Goal: Find specific page/section: Find specific page/section

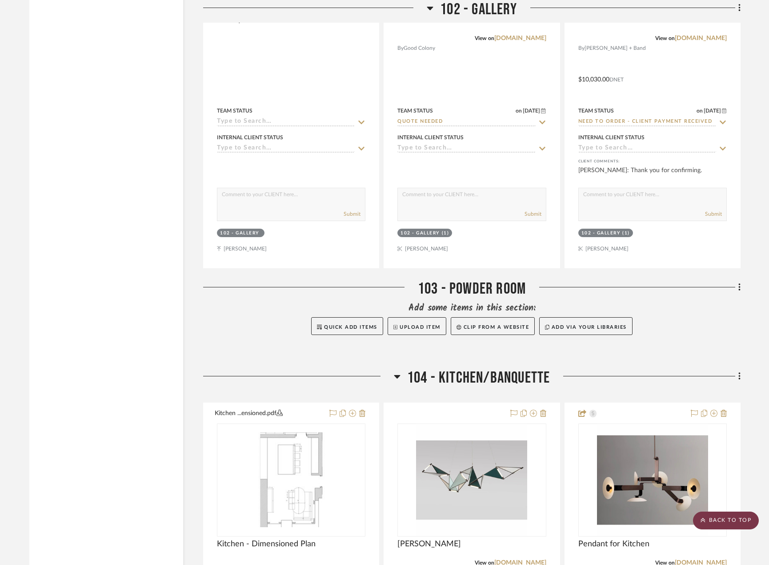
click at [705, 518] on icon at bounding box center [703, 519] width 5 height 5
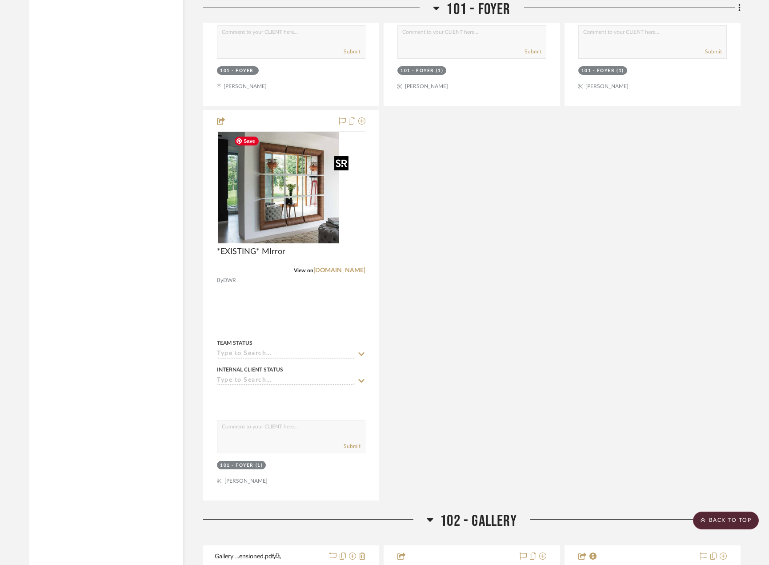
scroll to position [3156, 0]
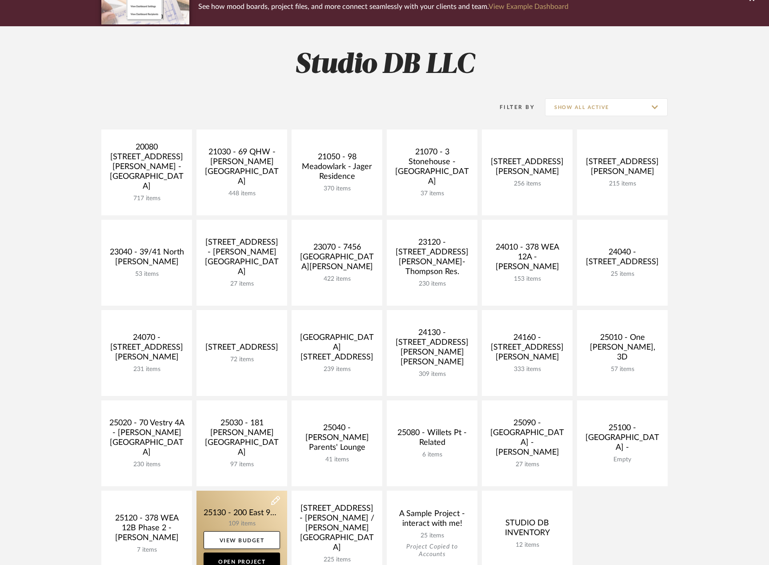
scroll to position [222, 0]
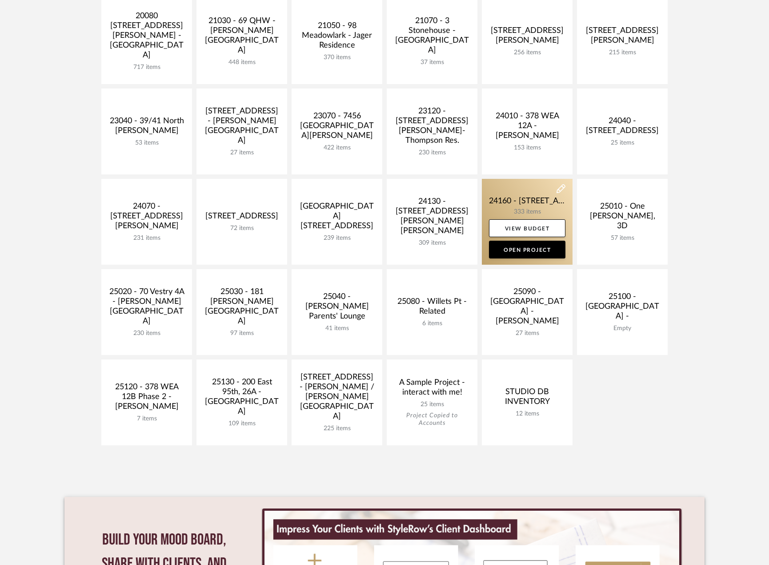
click at [510, 206] on link at bounding box center [527, 222] width 91 height 86
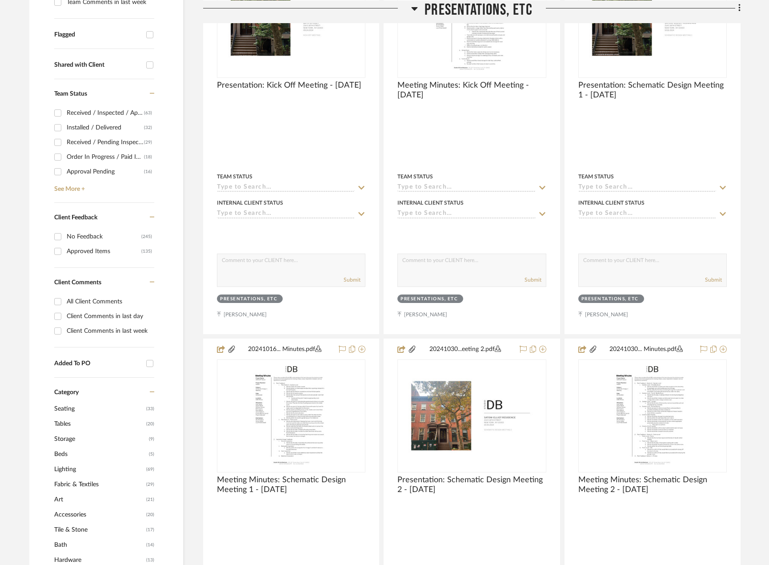
scroll to position [400, 0]
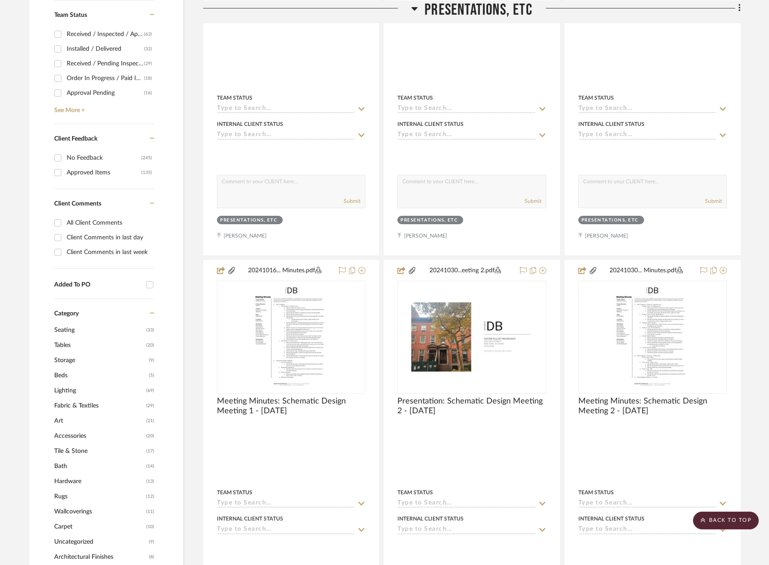
click at [79, 423] on span "Art" at bounding box center [99, 420] width 90 height 15
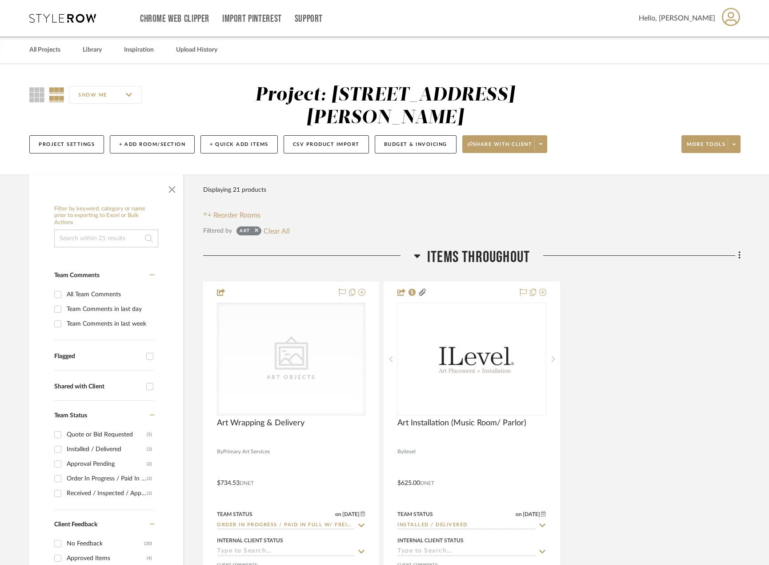
click at [643, 365] on div "CategoryIconArt Created with Sketch. Art Objects Art Wrapping & Delivery By Pri…" at bounding box center [471, 476] width 537 height 390
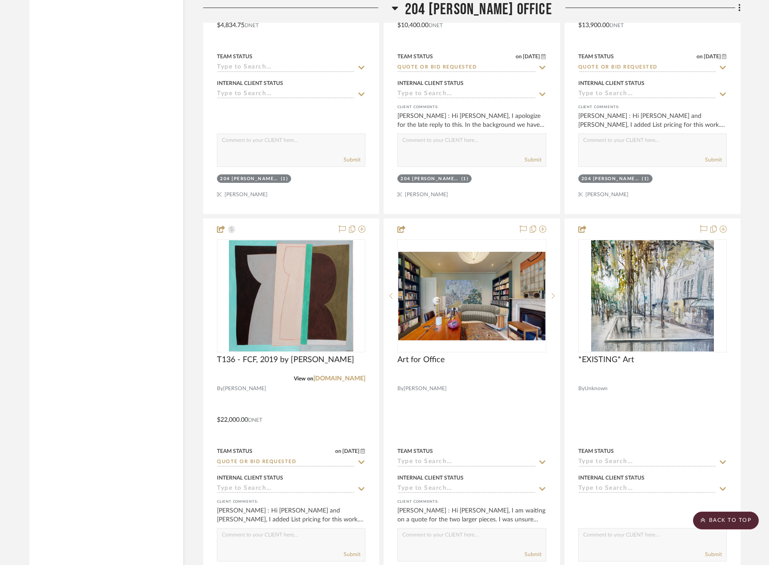
scroll to position [4038, 0]
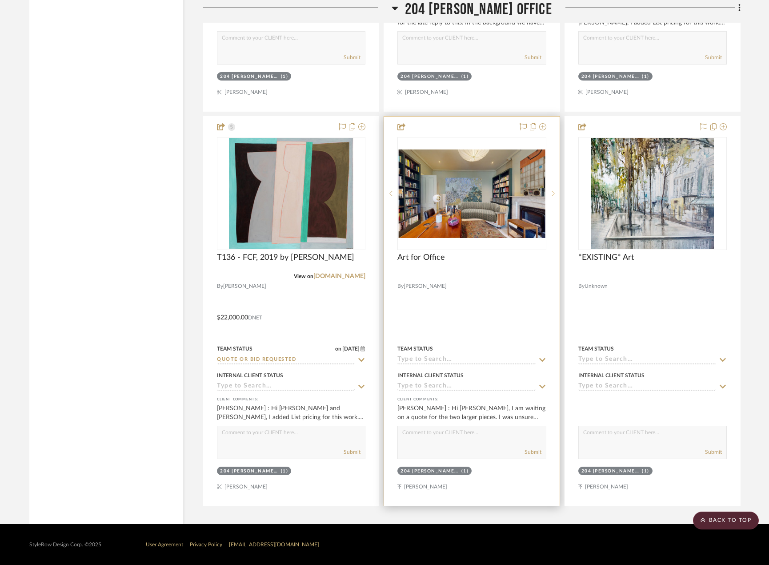
click at [554, 191] on icon at bounding box center [553, 193] width 3 height 6
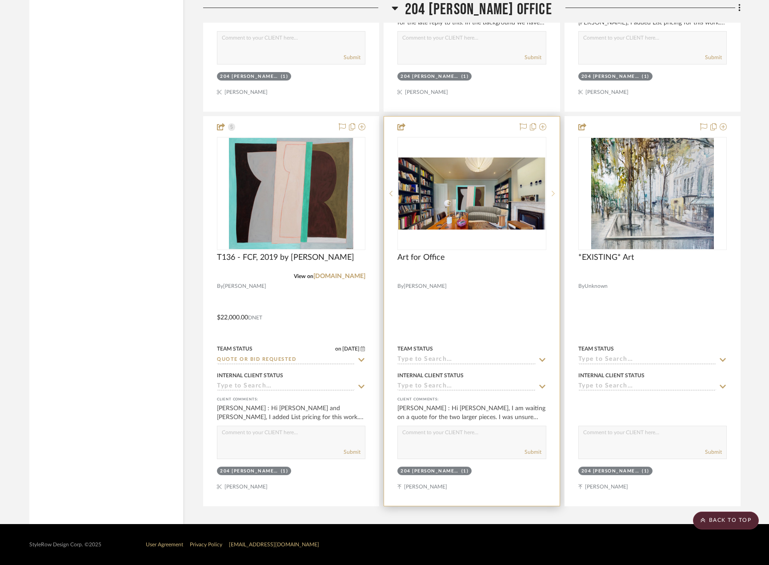
click at [554, 191] on icon at bounding box center [553, 193] width 3 height 6
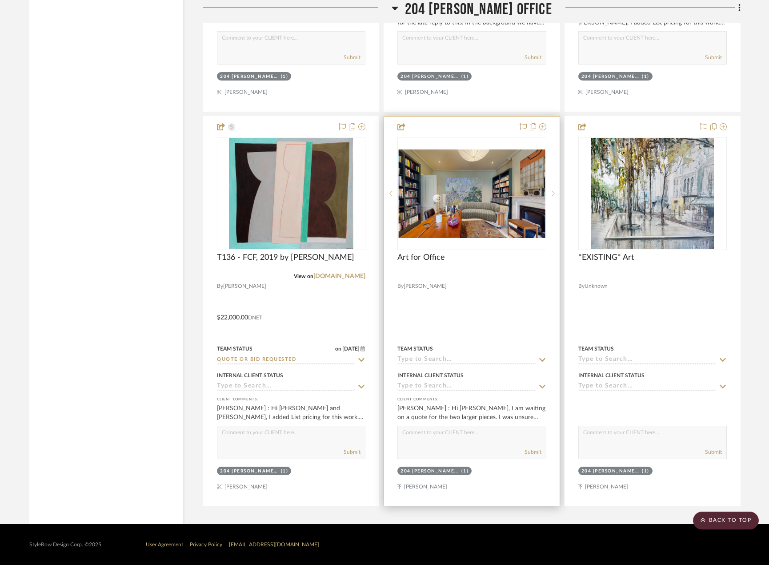
click at [554, 191] on icon at bounding box center [553, 193] width 3 height 6
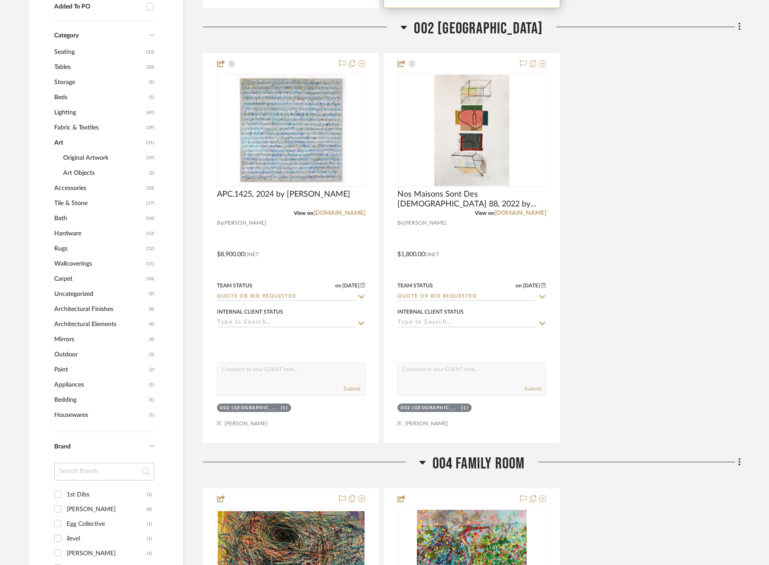
scroll to position [667, 0]
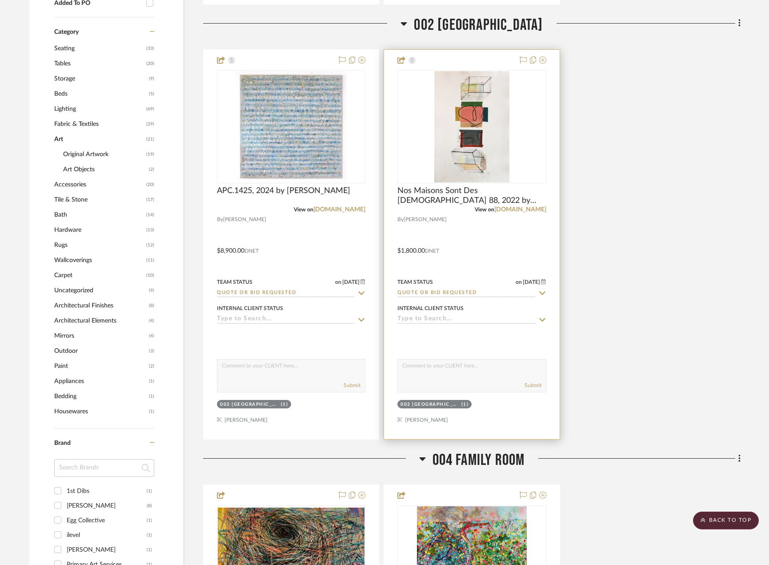
click at [527, 249] on div at bounding box center [471, 244] width 175 height 389
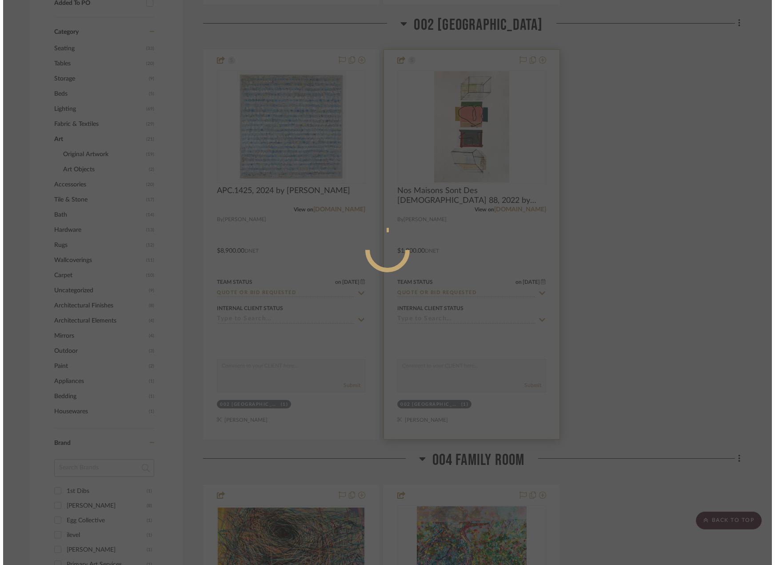
scroll to position [0, 0]
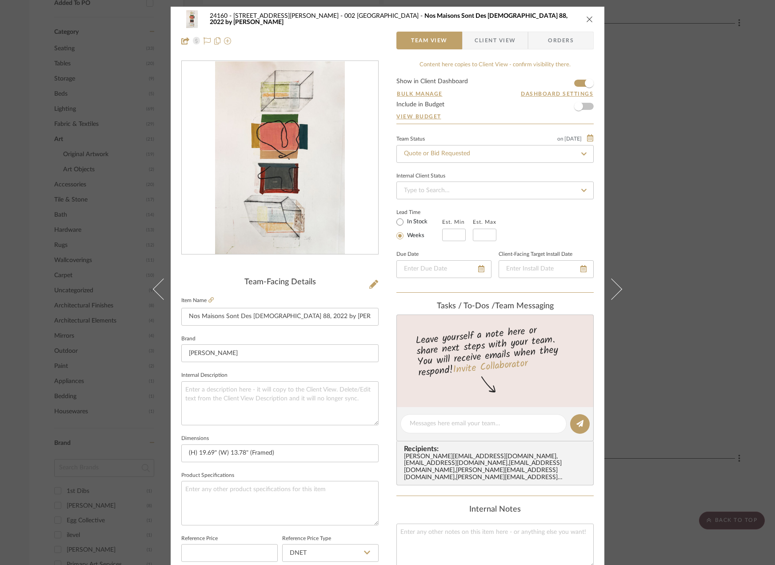
click at [653, 193] on div "24160 - 214 E 18th Street - Satow Elliot 002 GARDEN STAIR HALL Nos Maisons Sont…" at bounding box center [387, 282] width 775 height 565
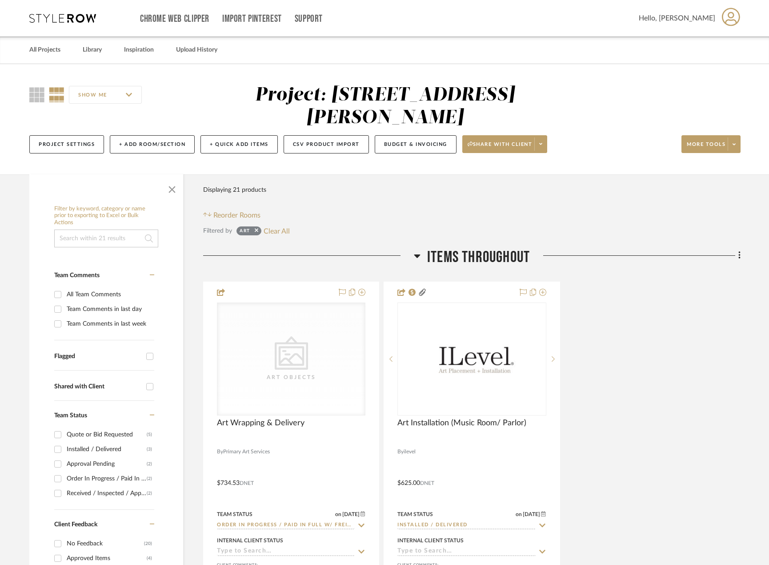
click at [259, 228] on sr-tag "Art" at bounding box center [248, 230] width 25 height 9
click at [256, 232] on icon at bounding box center [257, 230] width 4 height 6
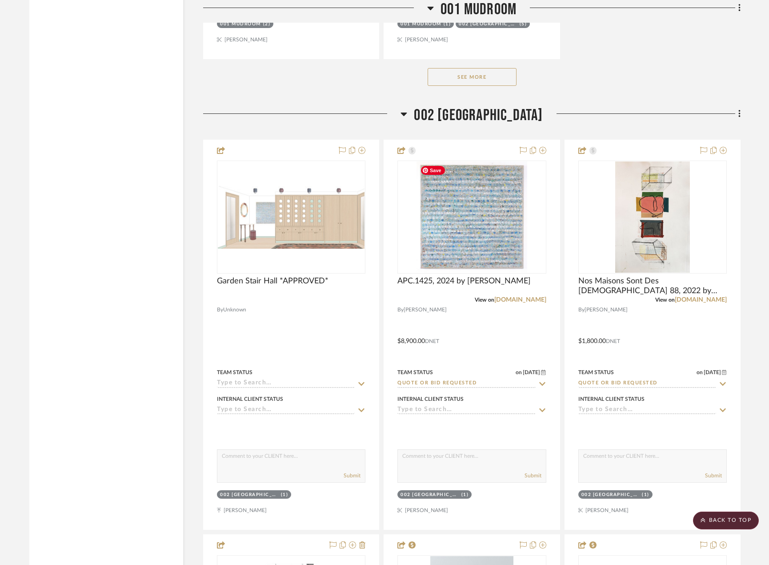
scroll to position [3956, 0]
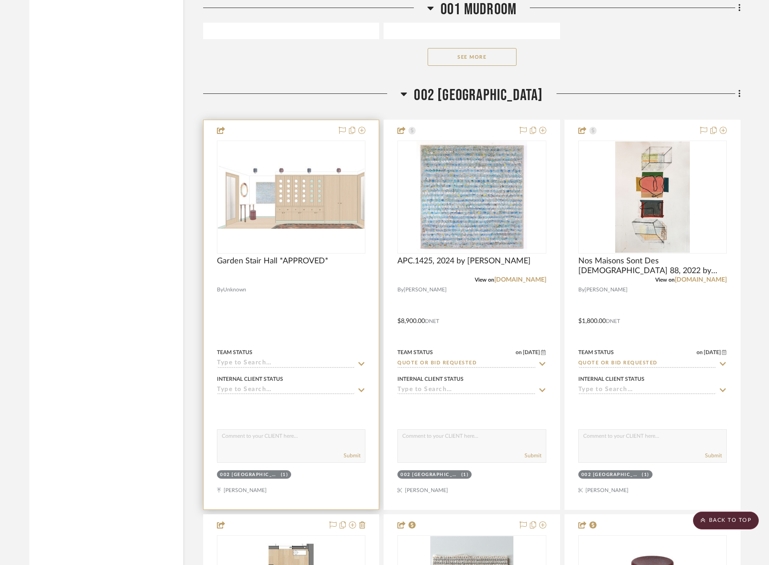
click at [305, 326] on div at bounding box center [291, 314] width 175 height 389
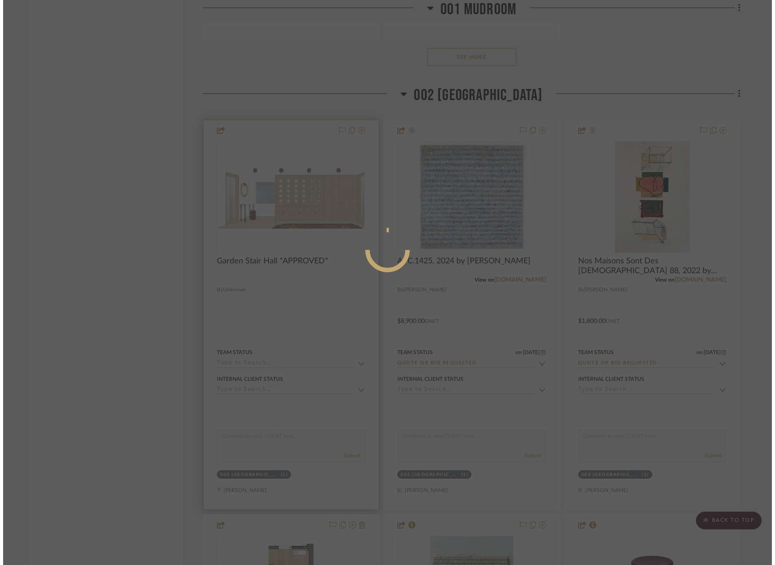
scroll to position [0, 0]
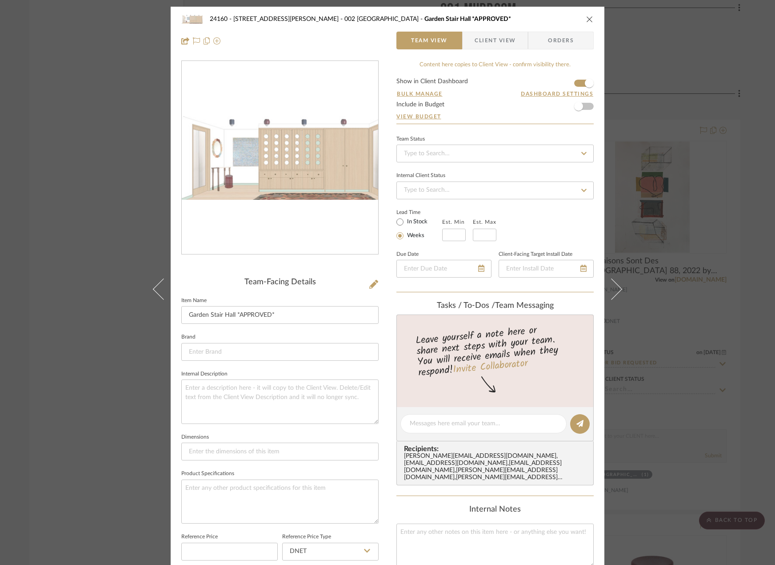
click at [714, 148] on div "24160 - 214 E 18th Street - Satow Elliot 002 GARDEN STAIR HALL Garden Stair Hal…" at bounding box center [387, 282] width 775 height 565
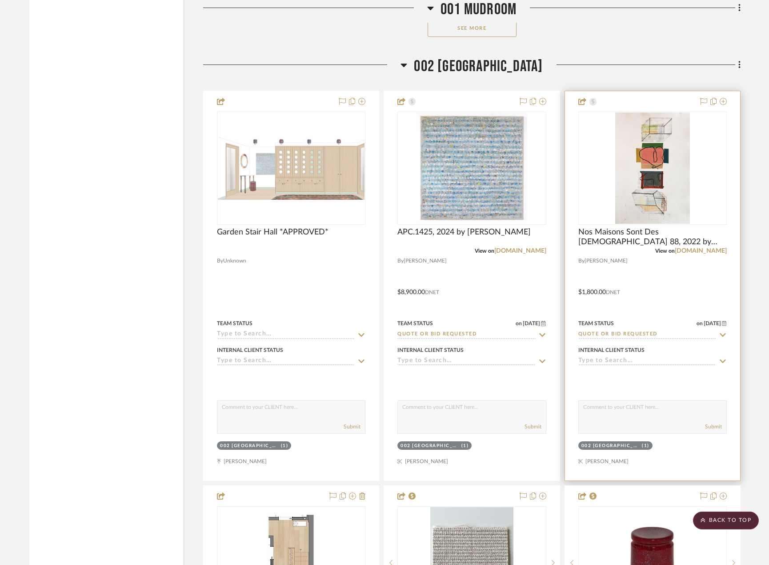
scroll to position [3912, 0]
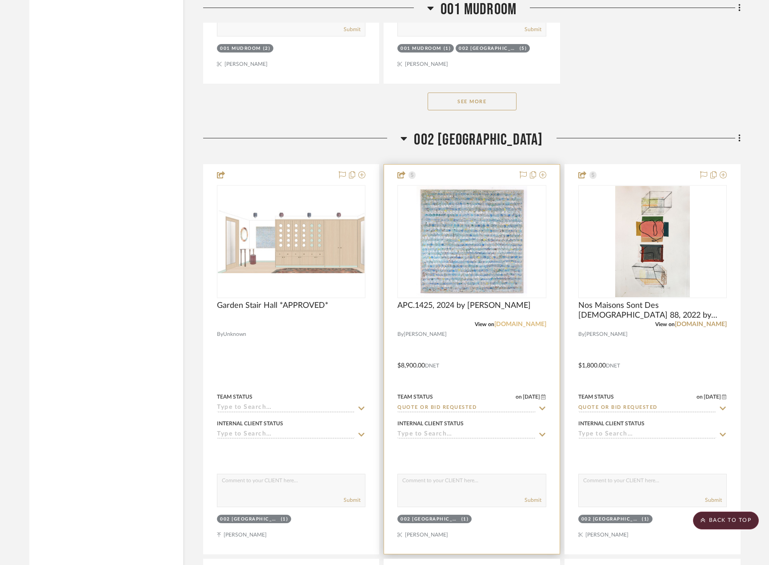
click at [508, 322] on link "amelieduchalard.com" at bounding box center [520, 324] width 52 height 6
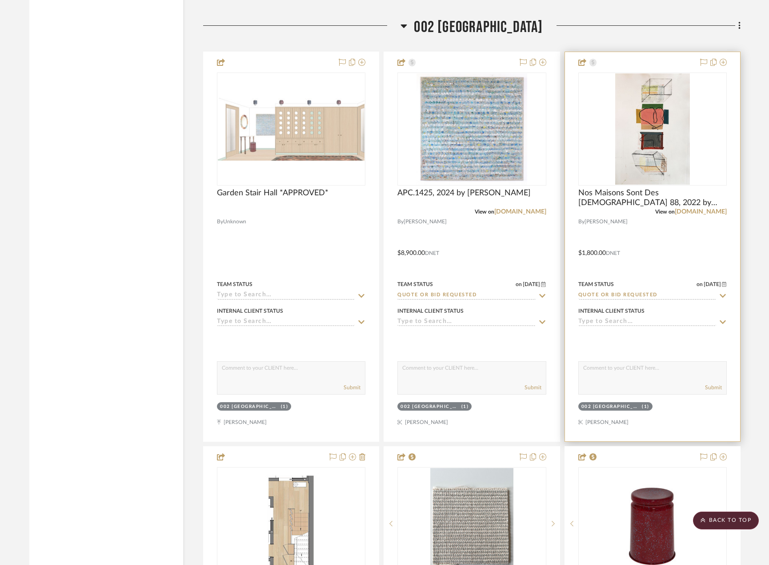
scroll to position [4001, 0]
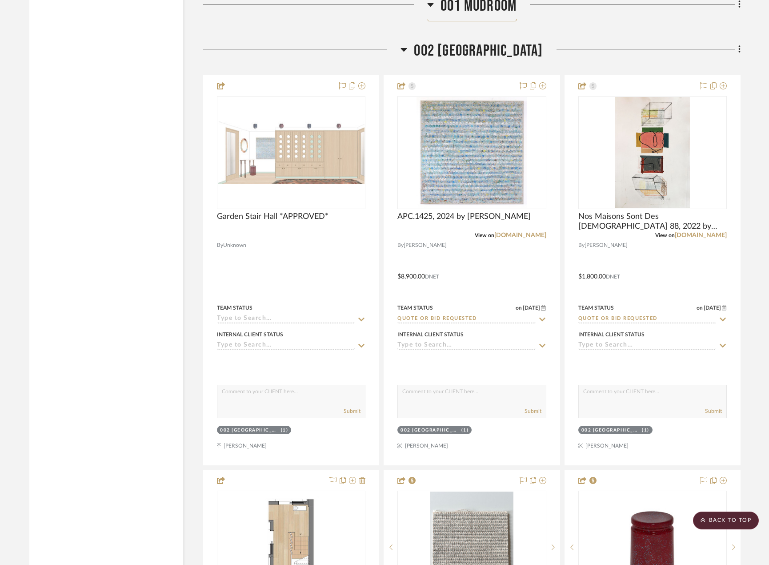
click at [292, 48] on div at bounding box center [301, 52] width 197 height 23
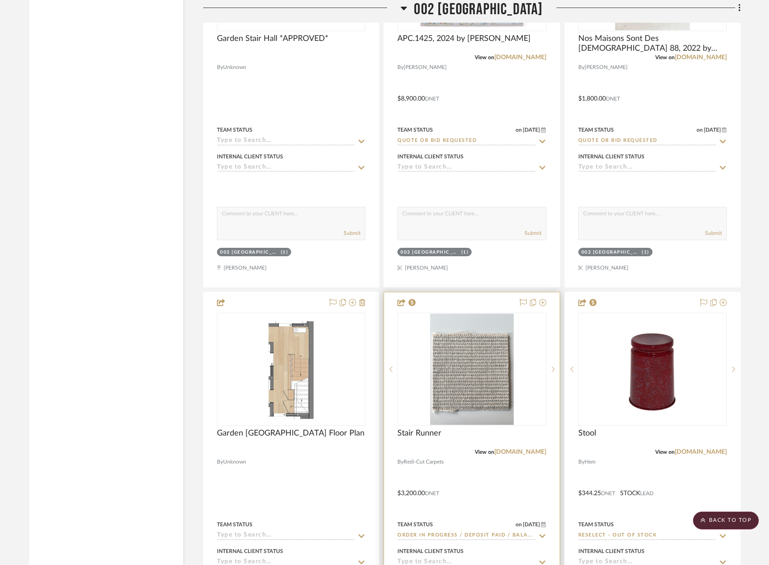
scroll to position [3956, 0]
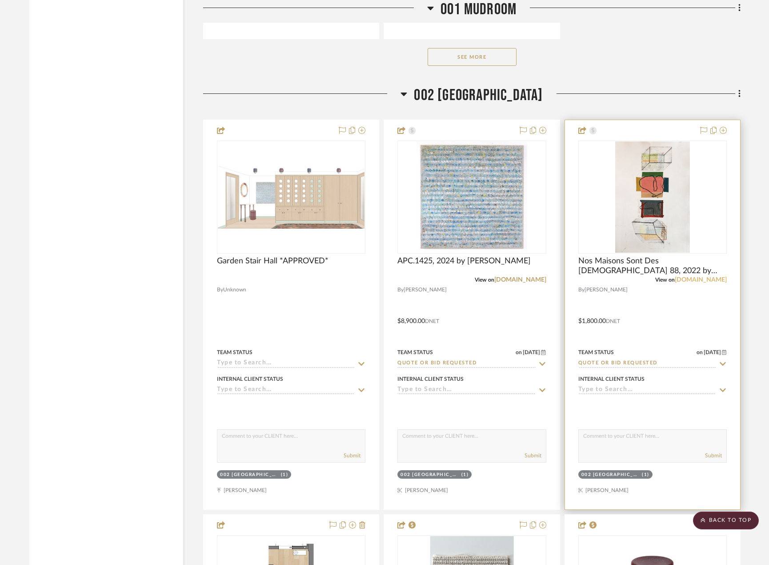
click at [689, 281] on link "amelieduchalard.com" at bounding box center [701, 279] width 52 height 6
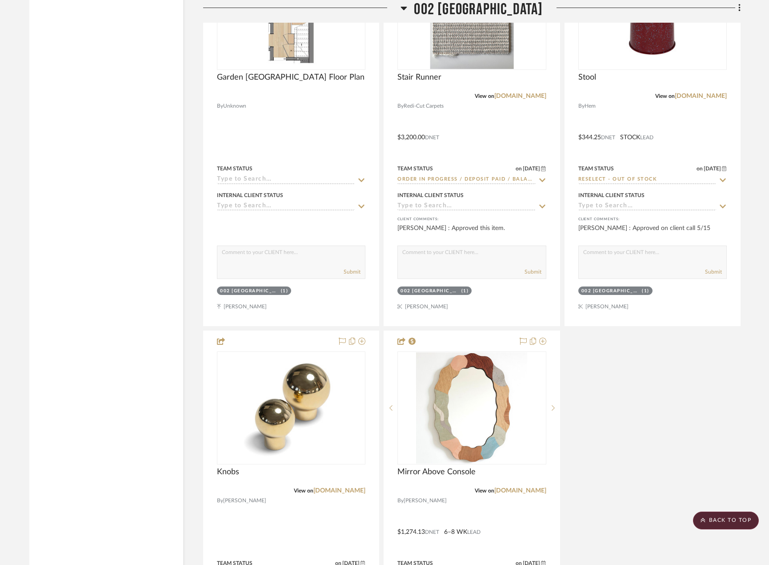
scroll to position [4845, 0]
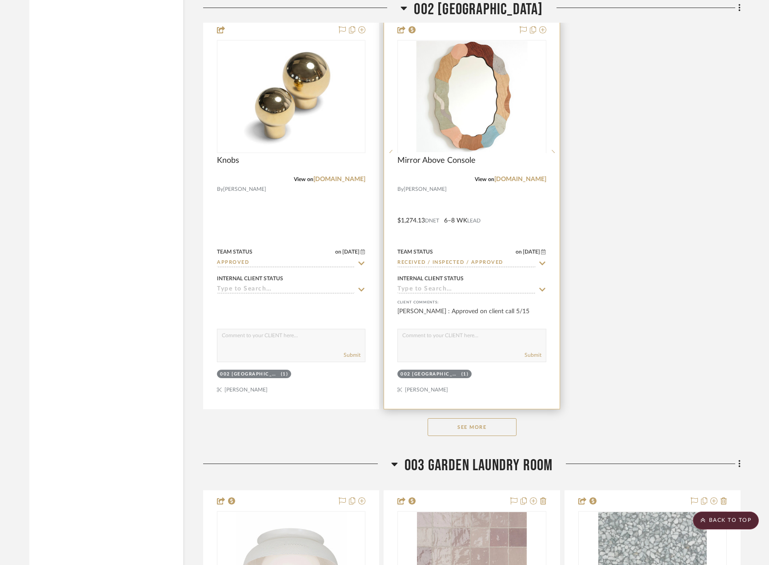
click at [485, 196] on div at bounding box center [471, 214] width 175 height 389
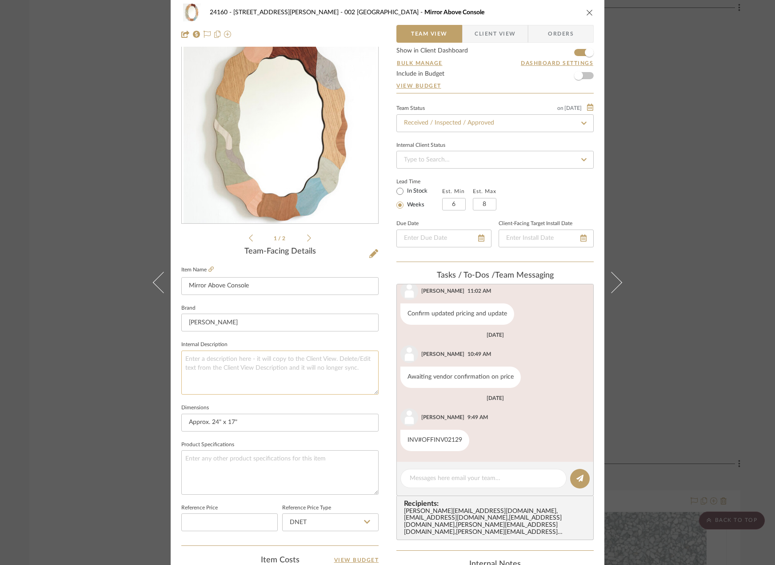
scroll to position [44, 0]
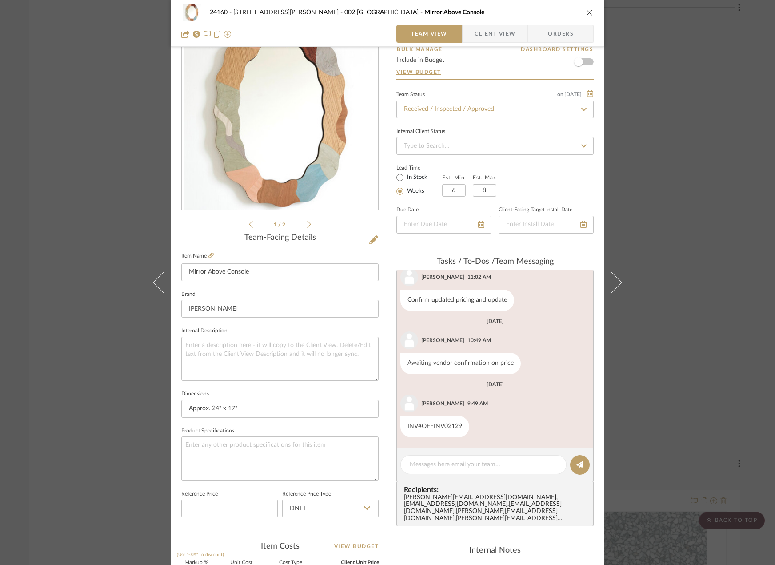
click at [668, 224] on div "24160 - 214 E 18th Street - Satow Elliot 002 GARDEN STAIR HALL Mirror Above Con…" at bounding box center [387, 282] width 775 height 565
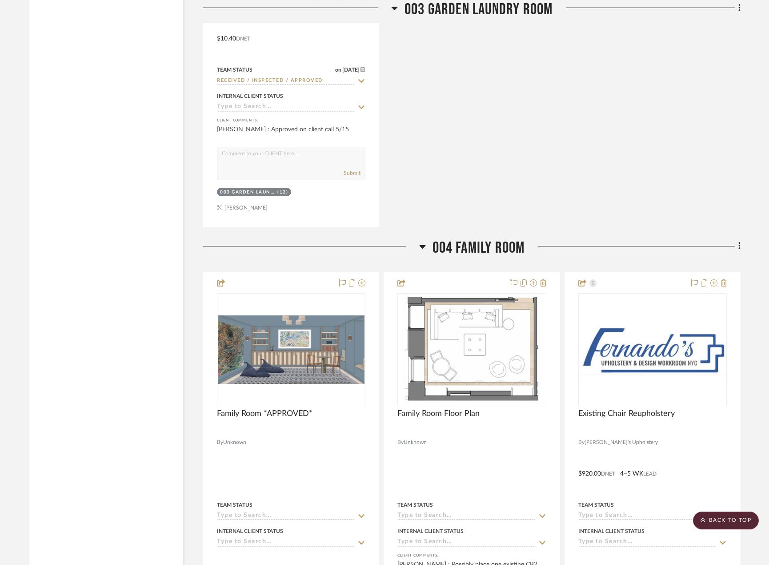
scroll to position [6090, 0]
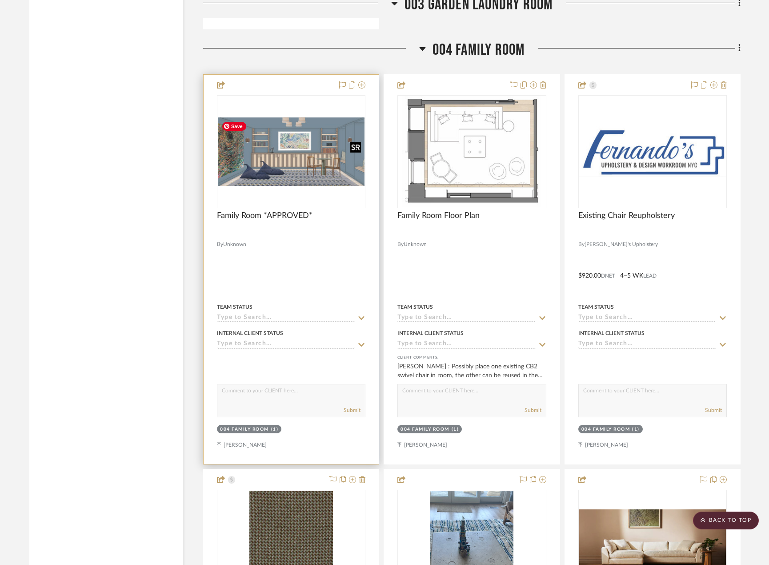
click at [307, 157] on img "0" at bounding box center [291, 151] width 147 height 68
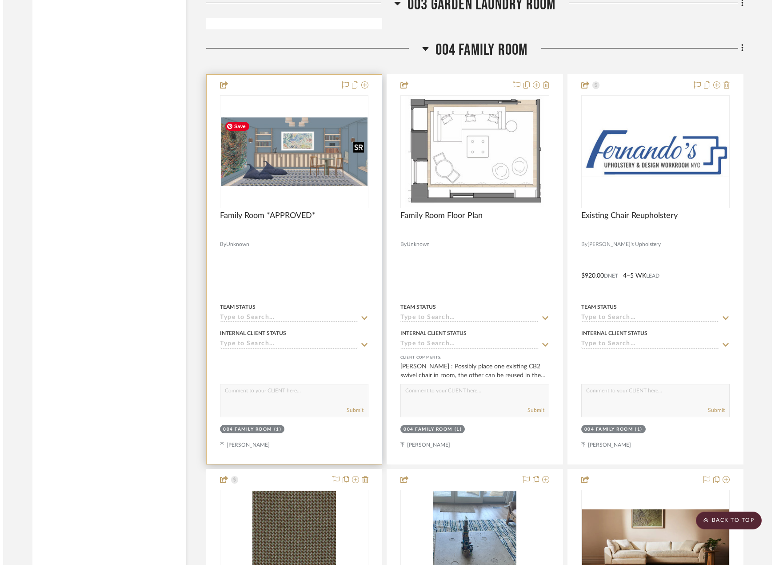
scroll to position [0, 0]
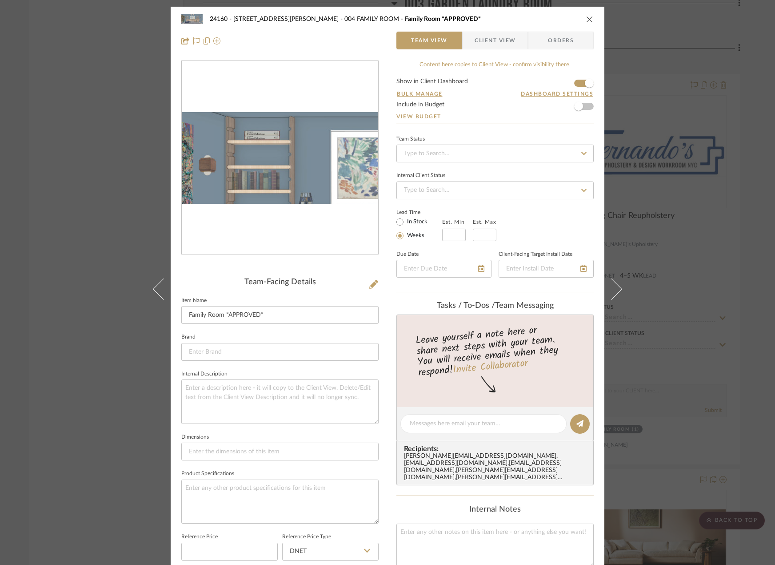
click at [243, 140] on img "0" at bounding box center [280, 157] width 196 height 91
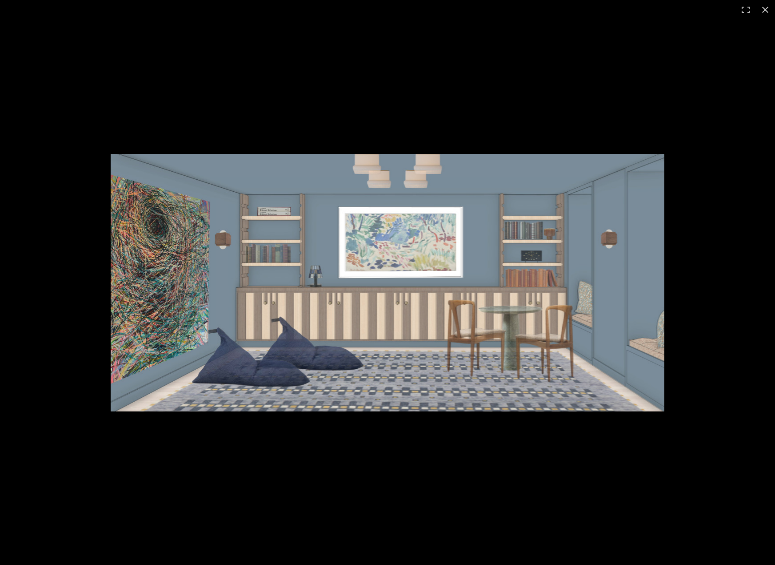
click at [458, 264] on img at bounding box center [388, 282] width 554 height 257
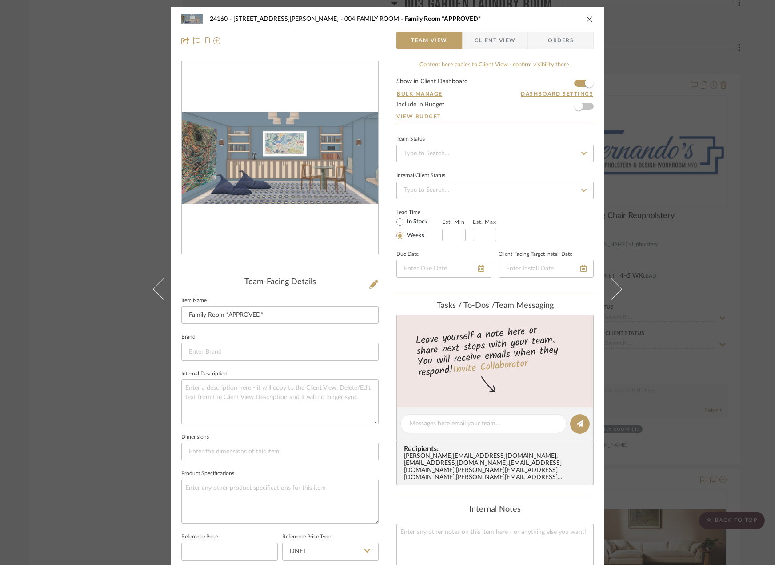
click at [688, 220] on div "24160 - 214 E 18th Street - Satow Elliot 004 FAMILY ROOM Family Room *APPROVED*…" at bounding box center [387, 282] width 775 height 565
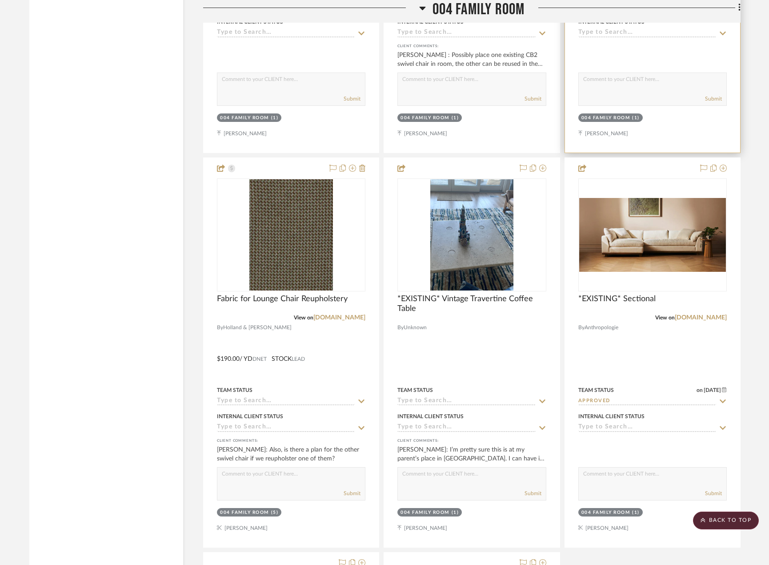
scroll to position [6134, 0]
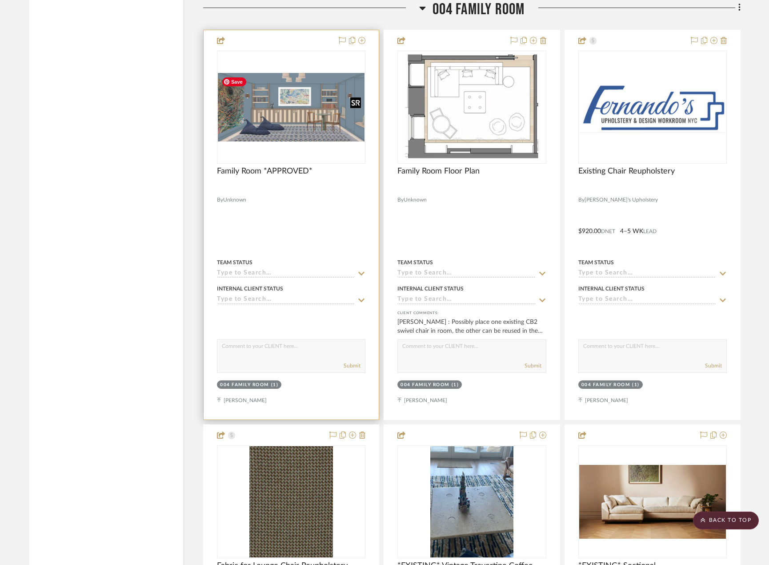
click at [275, 109] on img "0" at bounding box center [291, 107] width 147 height 68
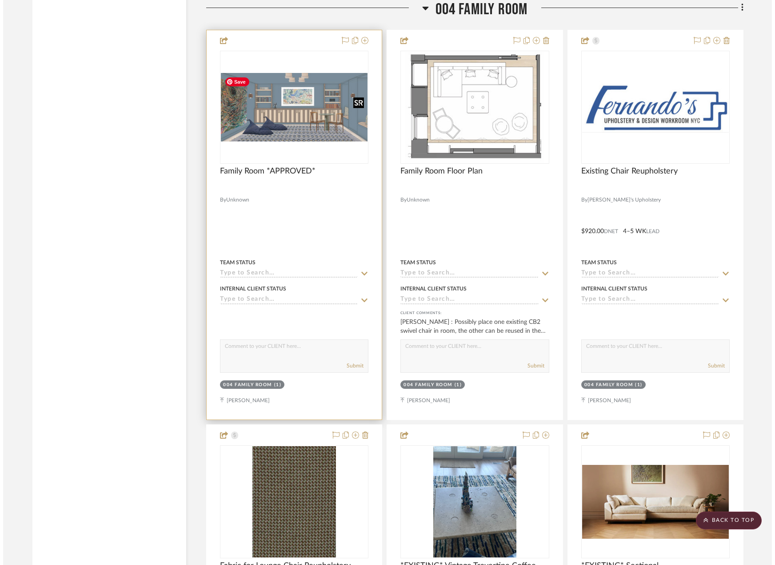
scroll to position [0, 0]
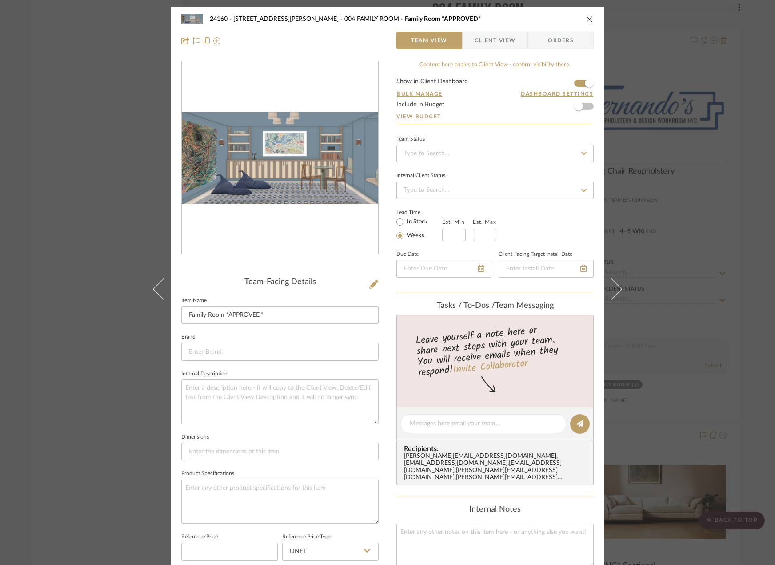
click at [685, 239] on div "24160 - 214 E 18th Street - Satow Elliot 004 FAMILY ROOM Family Room *APPROVED*…" at bounding box center [387, 282] width 775 height 565
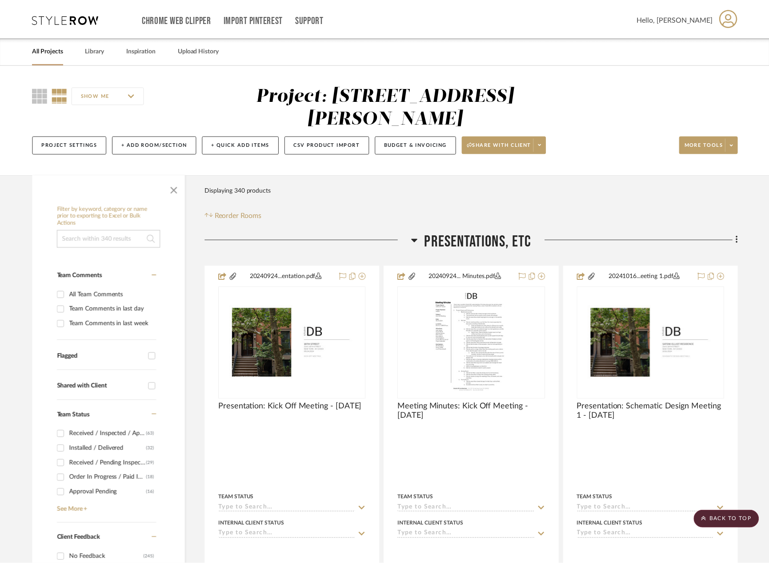
scroll to position [6134, 0]
